Goal: Navigation & Orientation: Find specific page/section

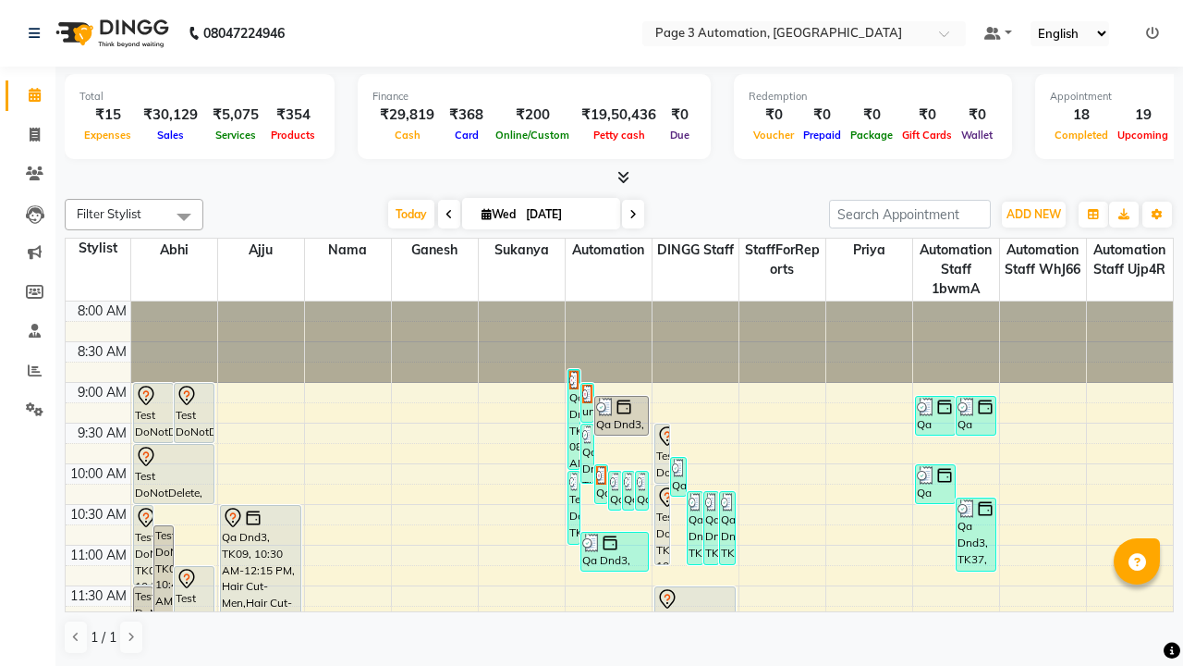
click at [1153, 32] on icon at bounding box center [1152, 33] width 13 height 13
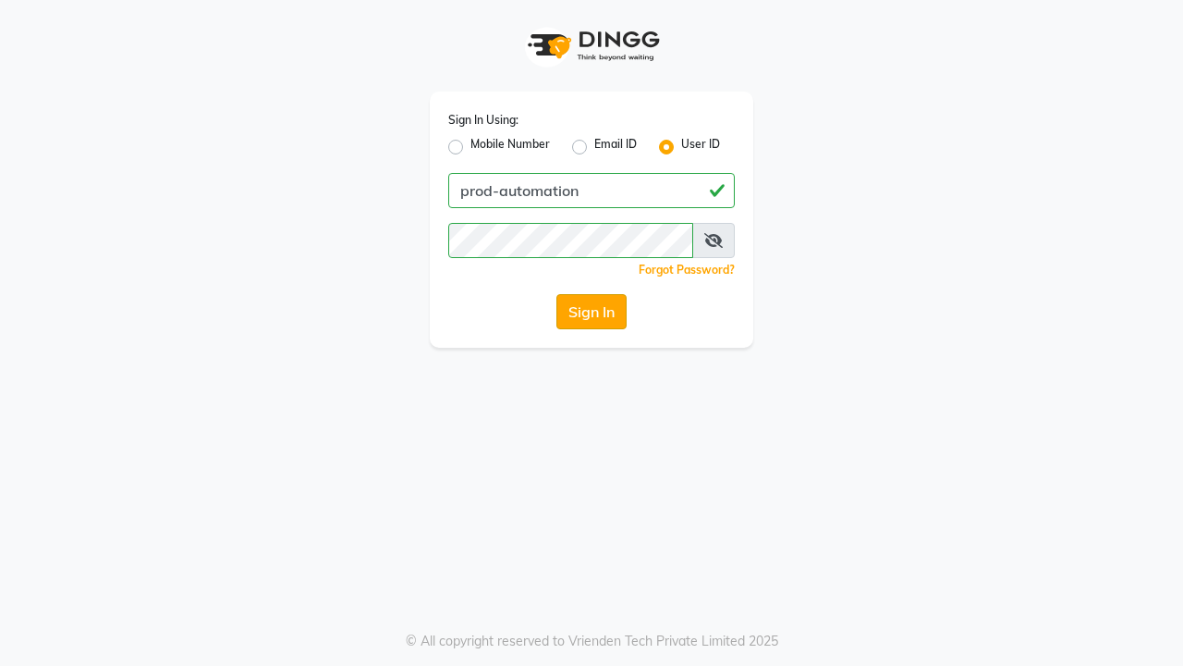
click at [592, 312] on button "Sign In" at bounding box center [592, 311] width 70 height 35
